Goal: Check status: Check status

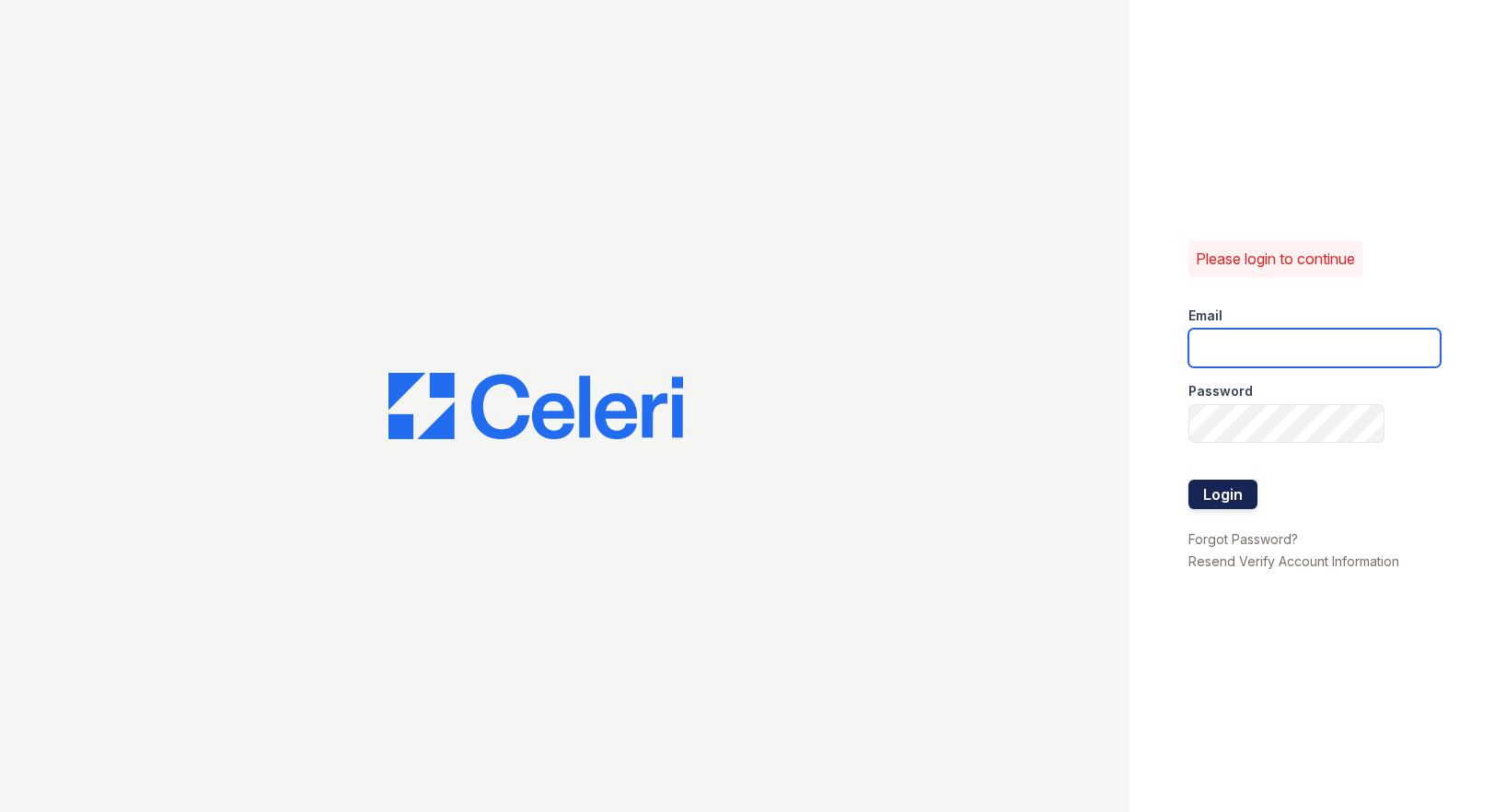
type input "caitlin@hifipm.com"
click at [1223, 490] on button "Login" at bounding box center [1223, 495] width 69 height 30
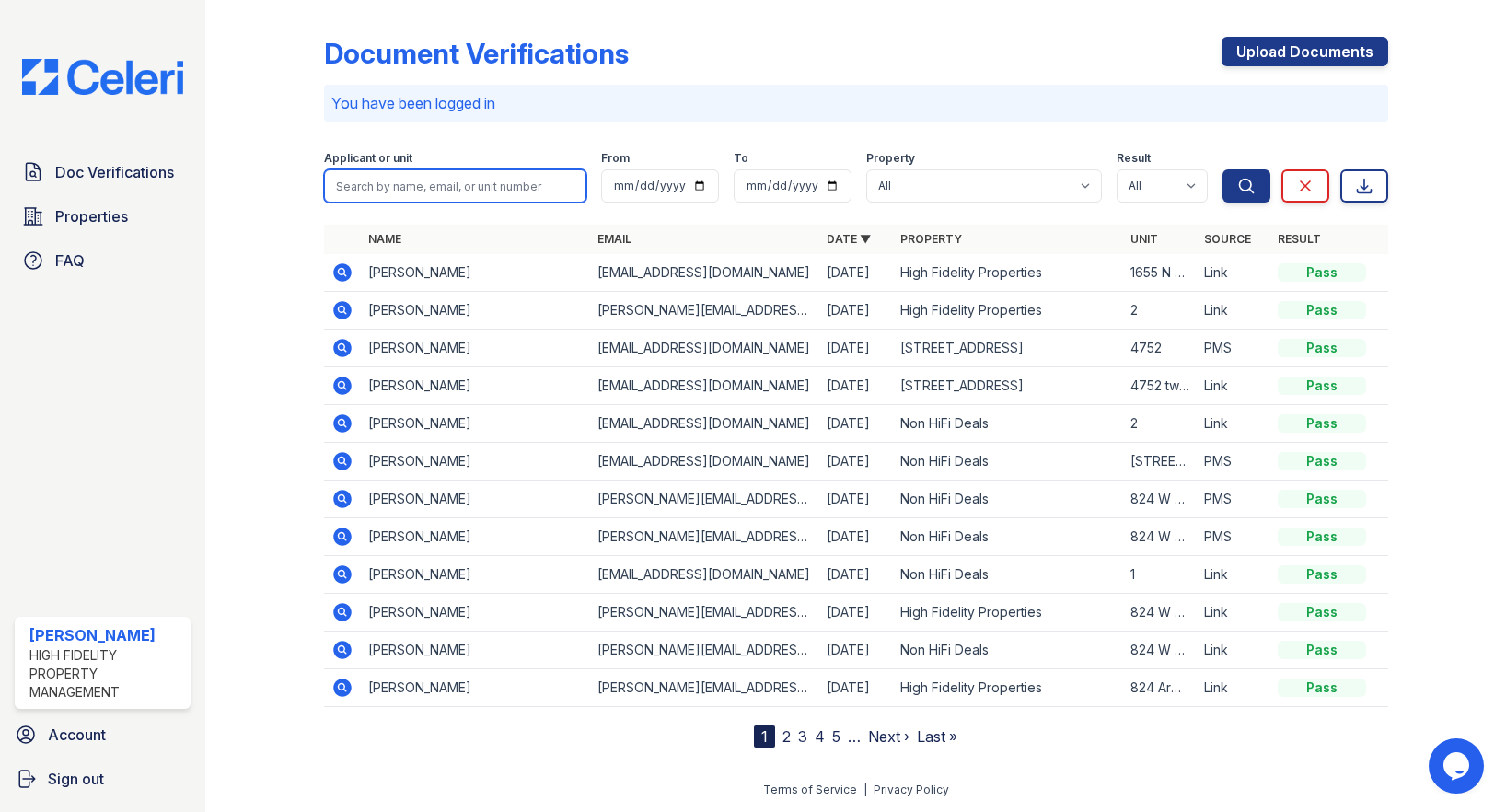
click at [456, 172] on input "search" at bounding box center [455, 186] width 262 height 34
type input "matthew"
click at [1222, 169] on button "Search" at bounding box center [1246, 186] width 48 height 34
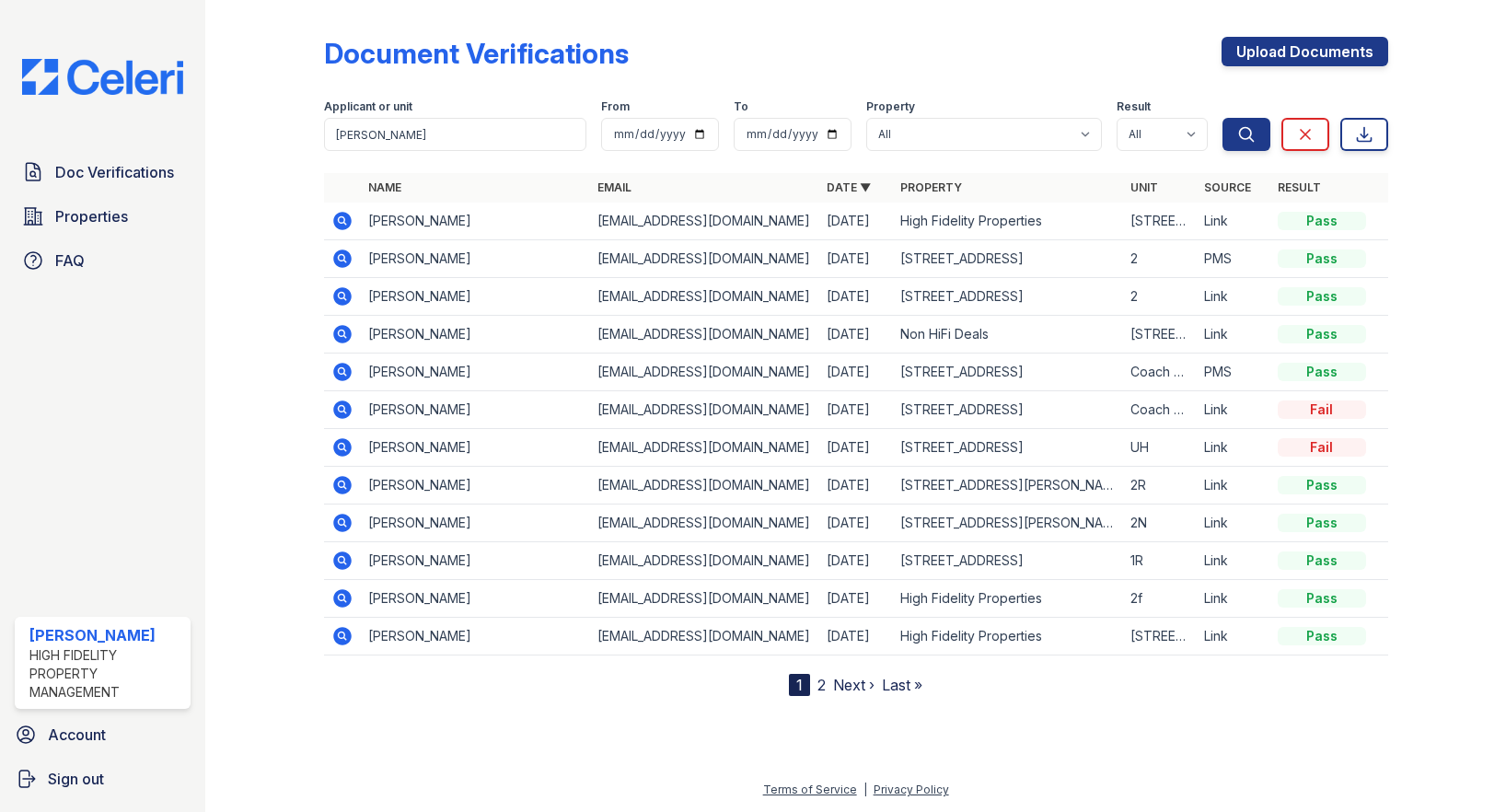
click at [342, 217] on icon at bounding box center [342, 221] width 22 height 22
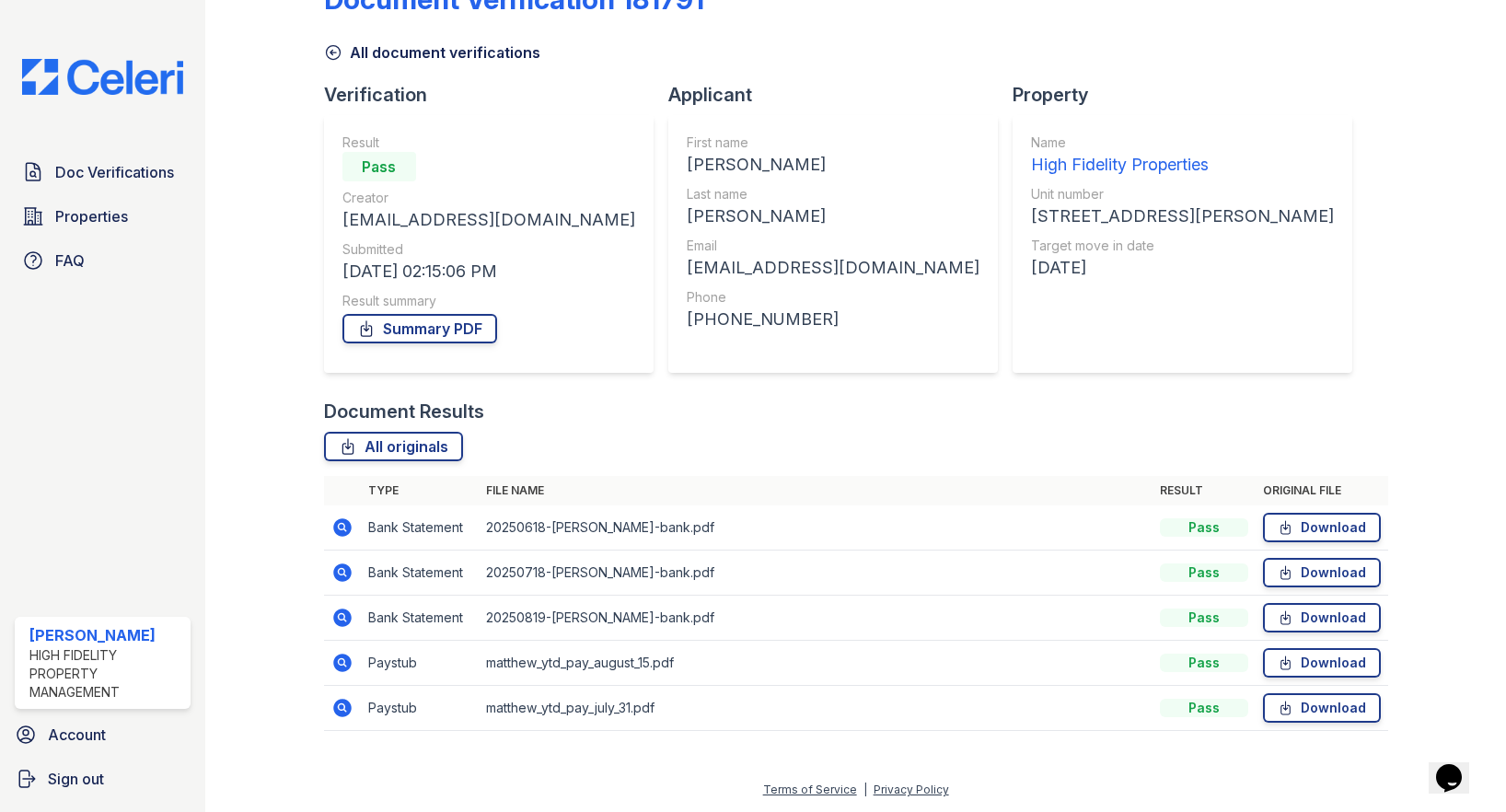
click at [334, 662] on icon at bounding box center [342, 662] width 19 height 19
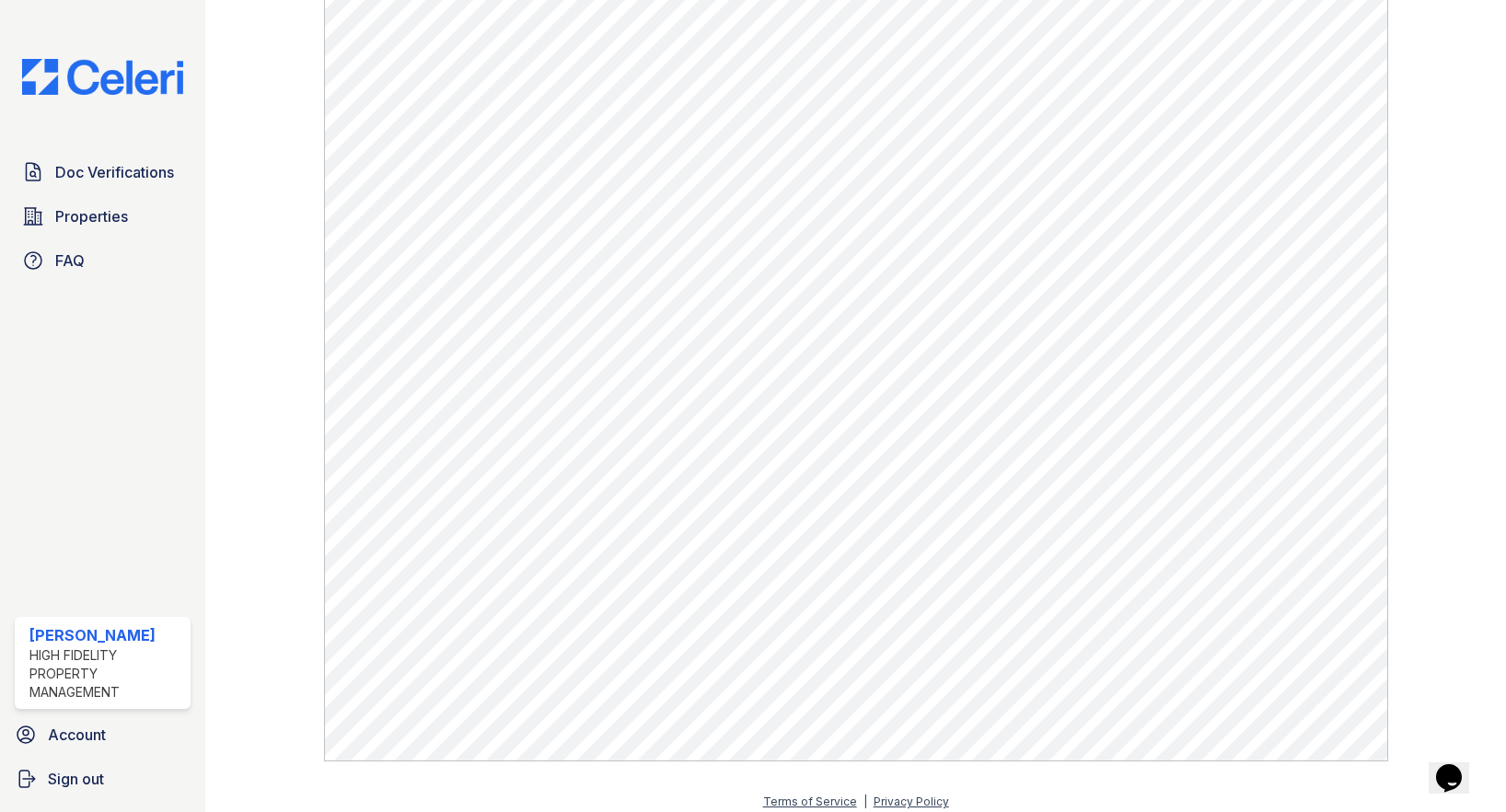
scroll to position [899, 0]
